Goal: Transaction & Acquisition: Download file/media

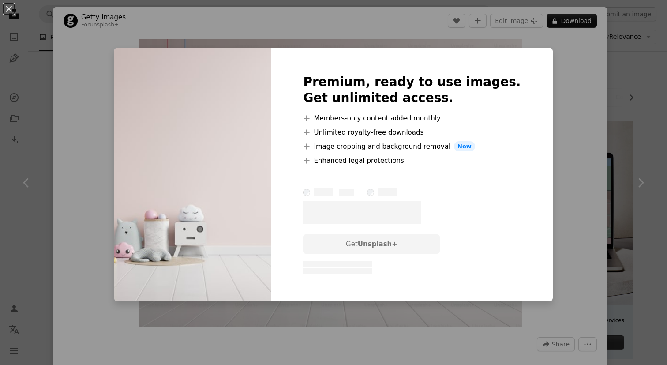
scroll to position [1798, 0]
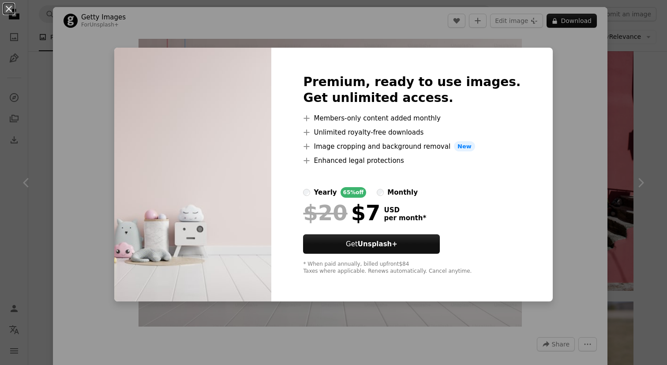
click at [570, 19] on div "An X shape Premium, ready to use images. Get unlimited access. A plus sign Memb…" at bounding box center [333, 182] width 667 height 365
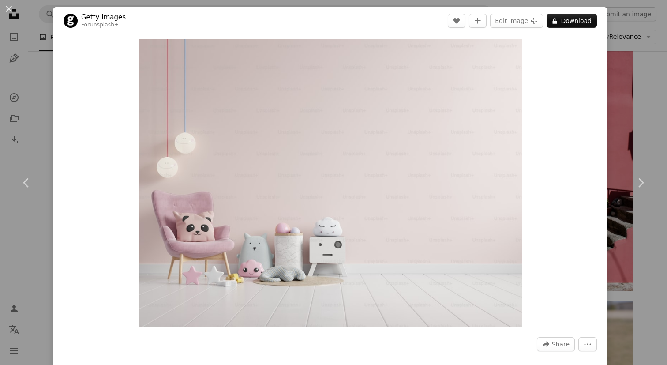
click at [620, 285] on div "An X shape Chevron left Chevron right Getty Images For Unsplash+ A heart A plus…" at bounding box center [333, 182] width 667 height 365
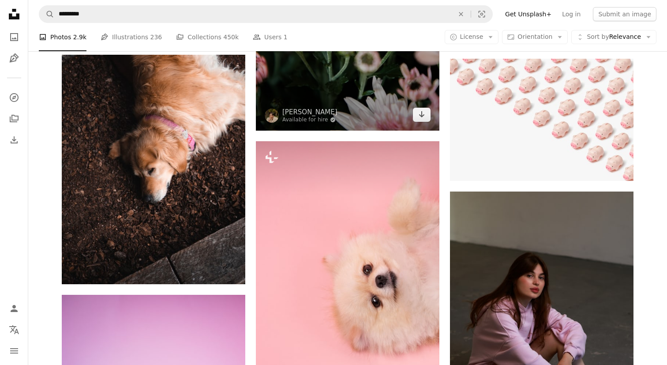
scroll to position [2470, 0]
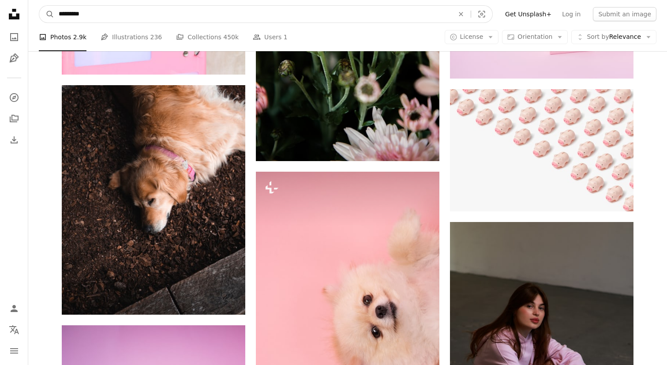
click at [73, 15] on input "*********" at bounding box center [252, 14] width 397 height 17
type input "********"
click button "A magnifying glass" at bounding box center [46, 14] width 15 height 17
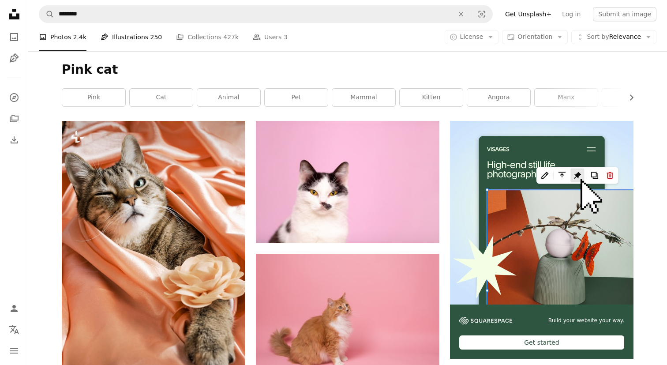
click at [139, 35] on link "Pen Tool Illustrations 250" at bounding box center [131, 37] width 61 height 28
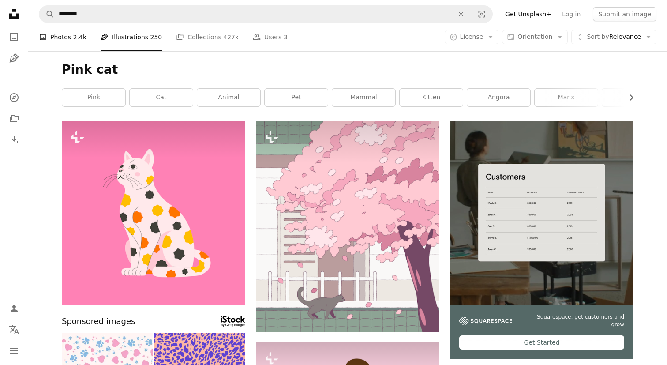
click at [55, 36] on link "A photo Photos 2.4k" at bounding box center [63, 37] width 48 height 28
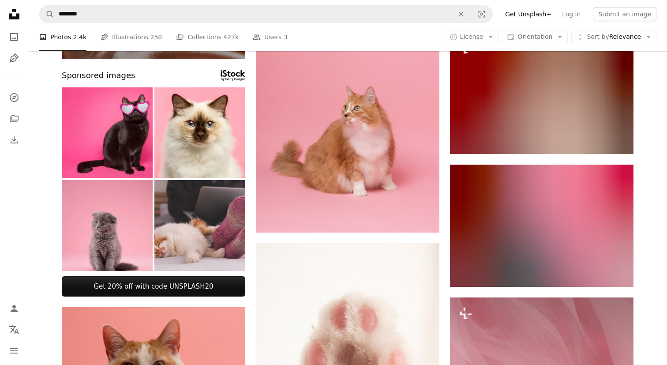
scroll to position [330, 0]
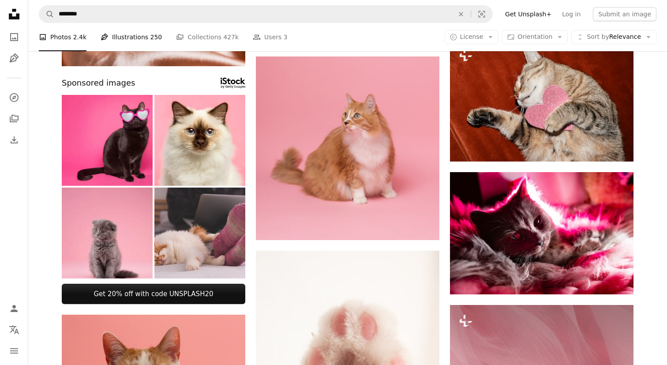
click at [133, 44] on link "Pen Tool Illustrations 250" at bounding box center [131, 37] width 61 height 28
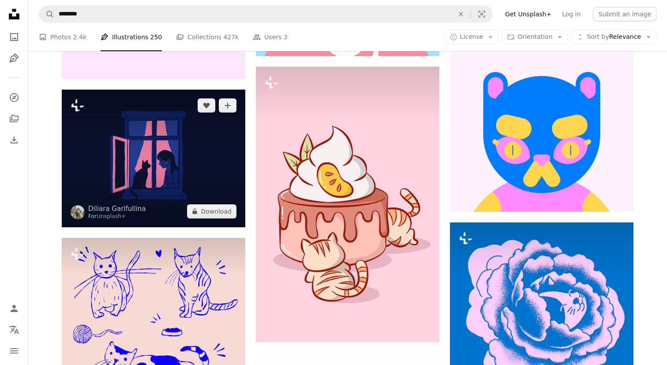
scroll to position [626, 0]
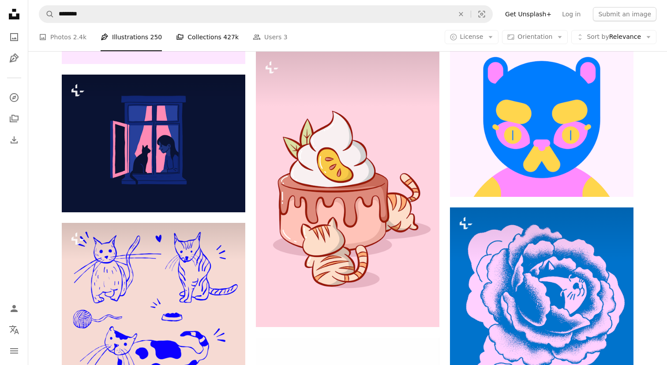
click at [206, 33] on link "A stack of folders Collections 427k" at bounding box center [207, 37] width 63 height 28
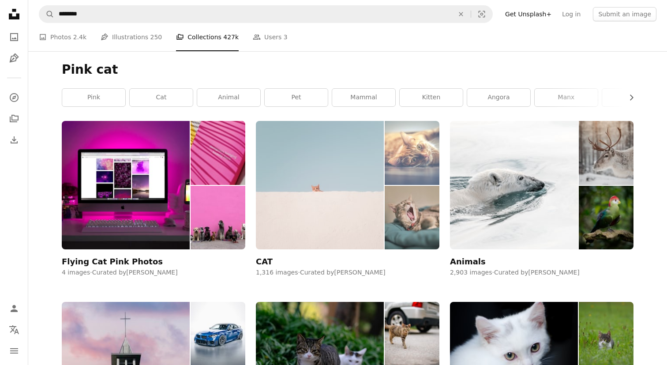
click at [319, 171] on img at bounding box center [320, 185] width 128 height 128
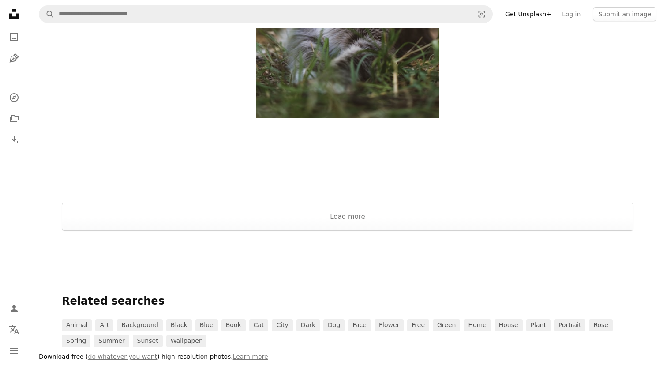
scroll to position [1274, 0]
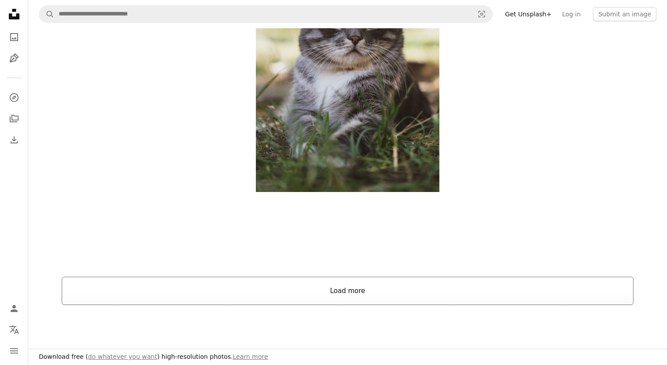
click at [310, 294] on button "Load more" at bounding box center [348, 291] width 572 height 28
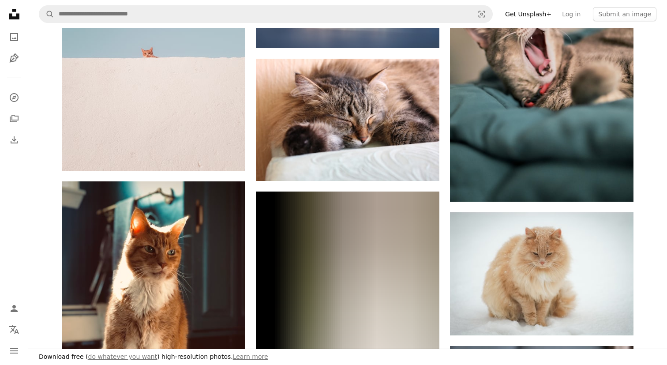
scroll to position [0, 0]
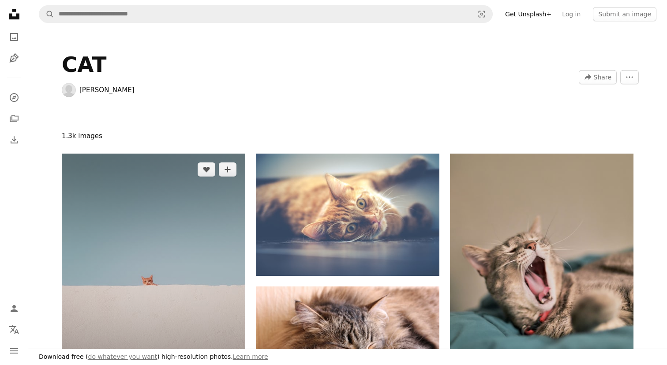
click at [187, 226] on img at bounding box center [154, 276] width 184 height 245
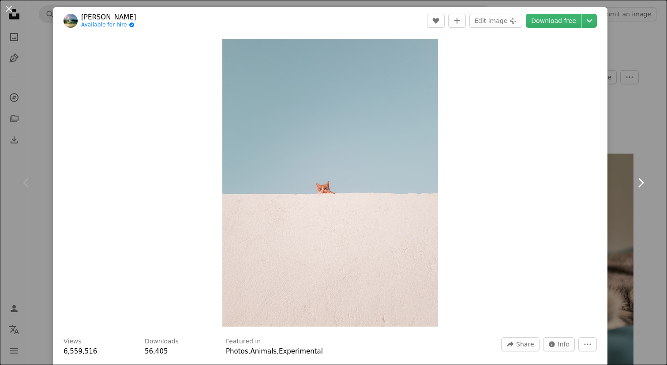
click at [627, 174] on link "Chevron right" at bounding box center [640, 182] width 53 height 85
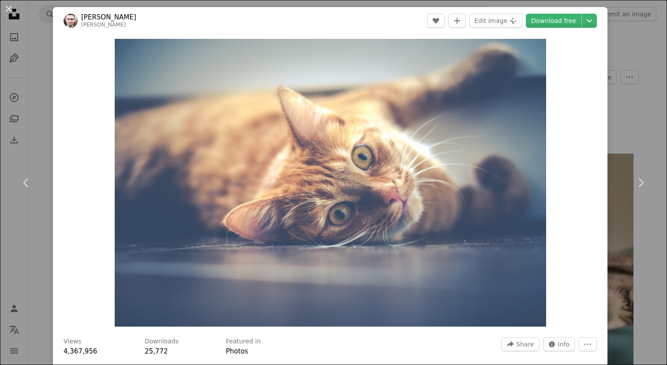
click at [646, 115] on div "An X shape Chevron left Chevron right [PERSON_NAME] [PERSON_NAME] A heart A plu…" at bounding box center [333, 182] width 667 height 365
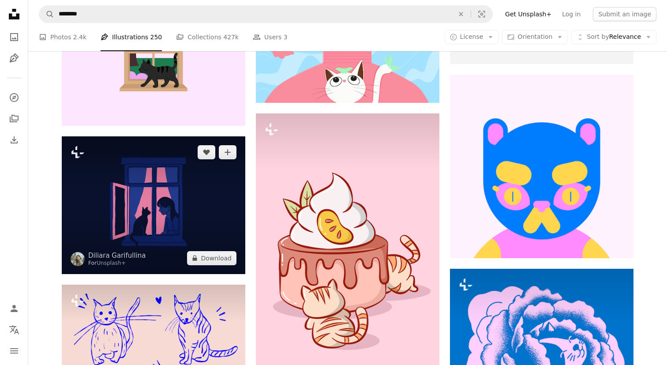
scroll to position [541, 0]
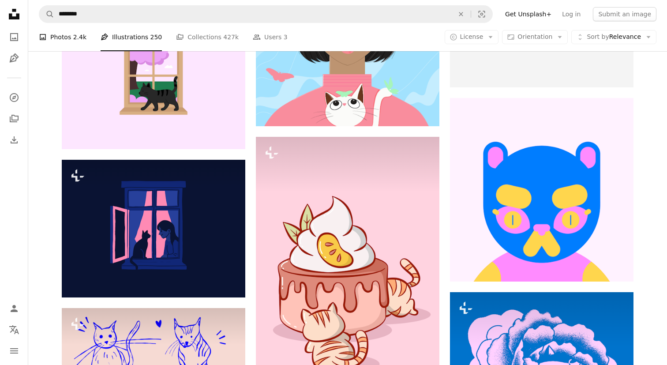
click at [60, 35] on link "A photo Photos 2.4k" at bounding box center [63, 37] width 48 height 28
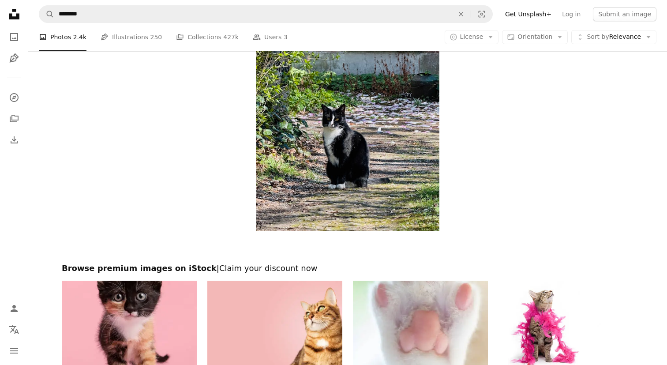
scroll to position [1634, 0]
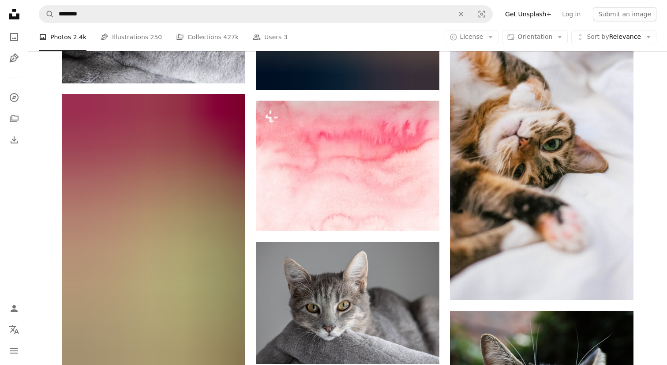
scroll to position [2400, 0]
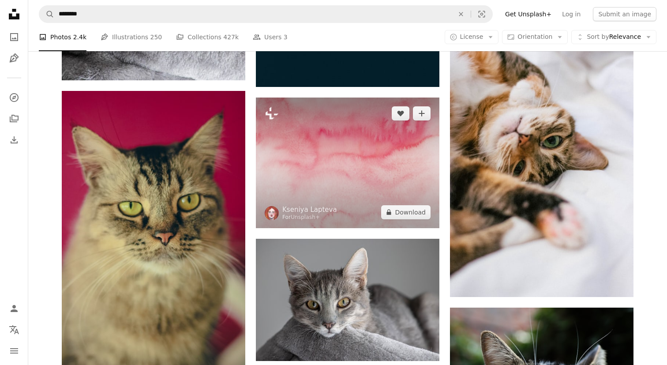
click at [342, 198] on img at bounding box center [348, 163] width 184 height 131
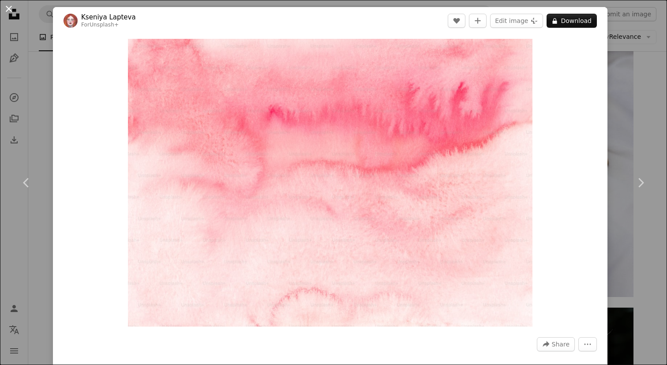
click at [8, 5] on button "An X shape" at bounding box center [9, 9] width 11 height 11
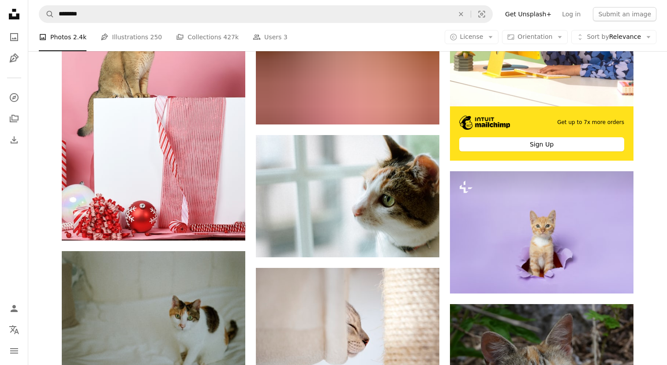
scroll to position [3487, 0]
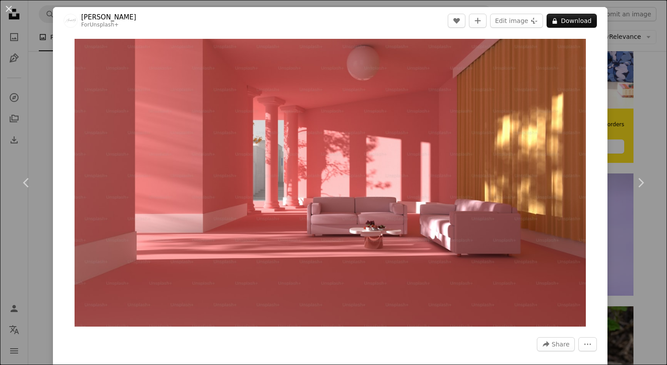
click at [13, 52] on div "An X shape Chevron left Chevron right [PERSON_NAME] For Unsplash+ A heart A plu…" at bounding box center [333, 182] width 667 height 365
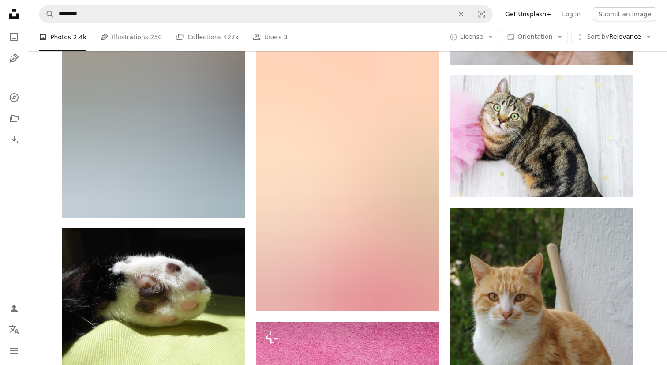
scroll to position [5448, 0]
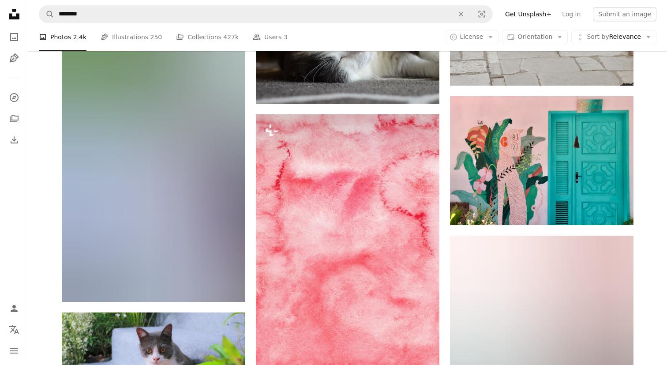
scroll to position [7835, 0]
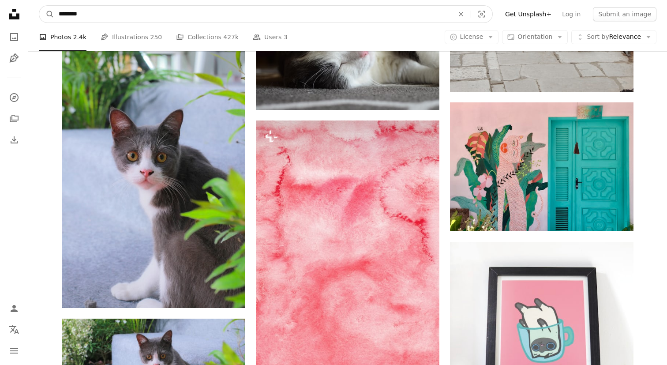
click at [154, 20] on input "********" at bounding box center [252, 14] width 397 height 17
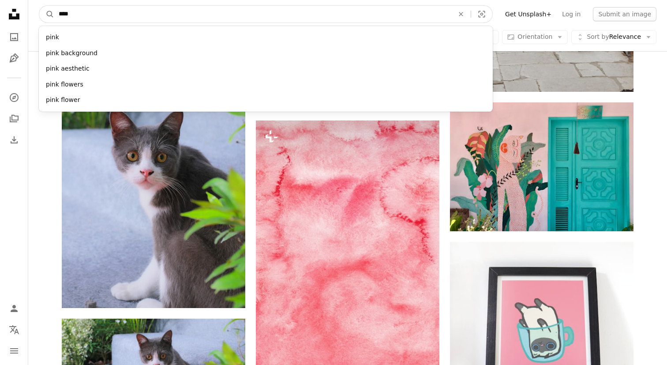
type input "****"
click at [39, 6] on button "A magnifying glass" at bounding box center [46, 14] width 15 height 17
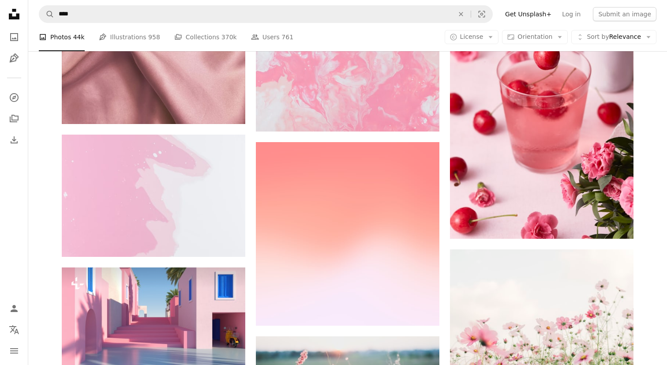
scroll to position [1371, 0]
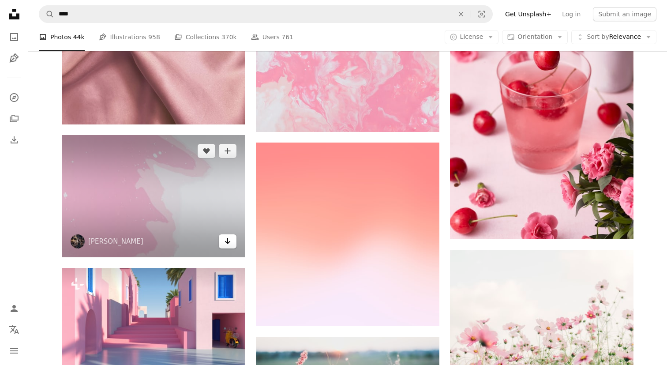
click at [233, 234] on link "Arrow pointing down" at bounding box center [228, 241] width 18 height 14
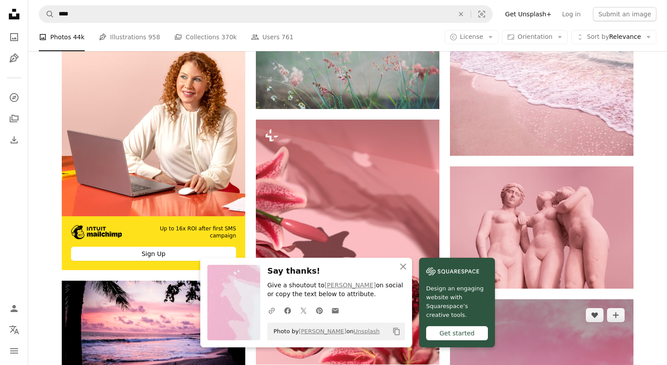
scroll to position [1724, 0]
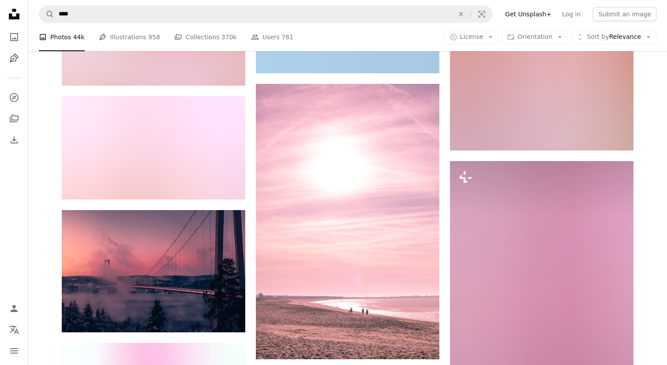
scroll to position [2431, 0]
